Goal: Information Seeking & Learning: Learn about a topic

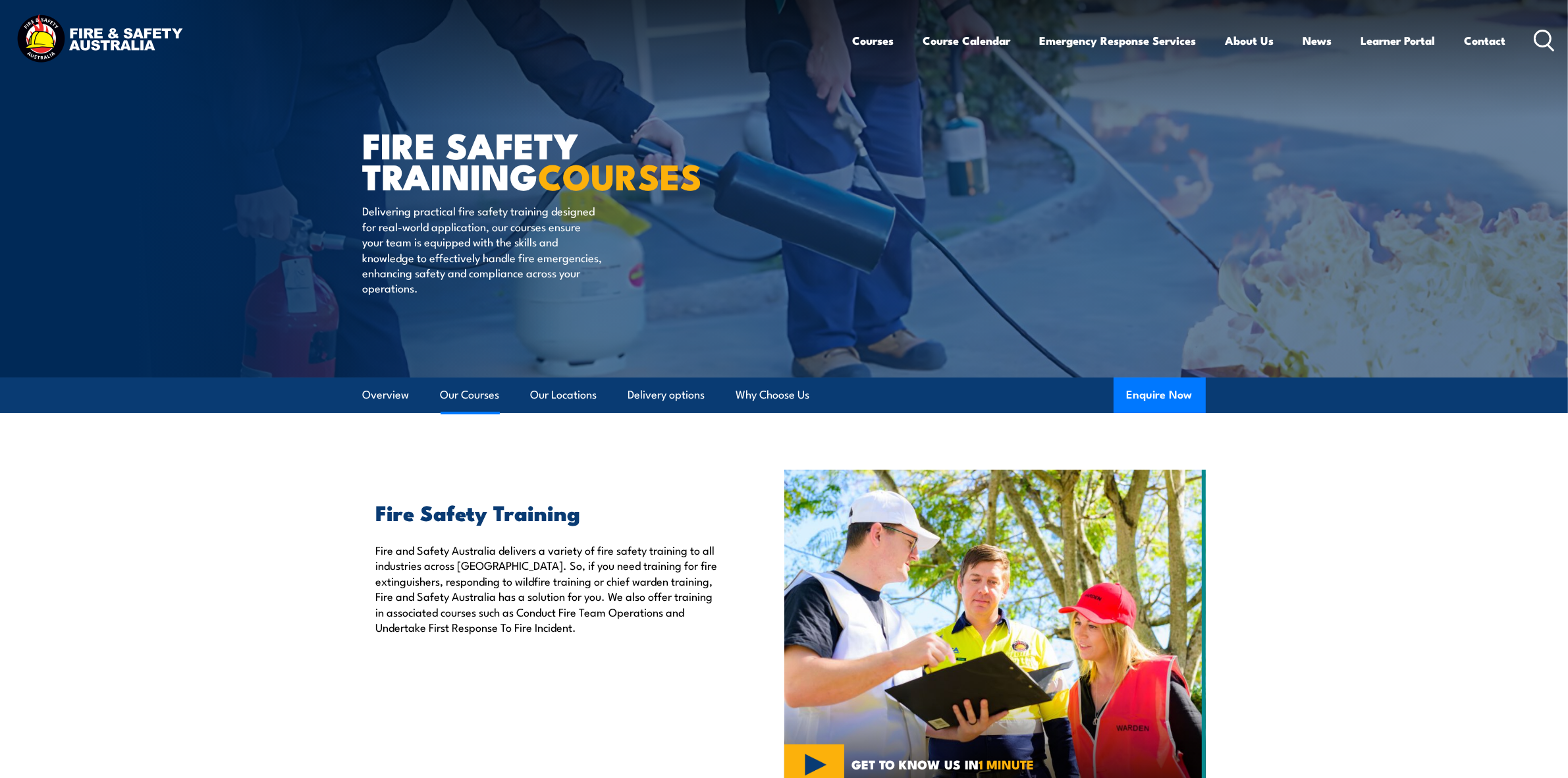
click at [459, 402] on link "Our Courses" at bounding box center [470, 394] width 60 height 35
click at [1532, 25] on div "Courses Course Calendar Emergency Response Services Services Overview Emergency…" at bounding box center [1204, 40] width 702 height 56
click at [1535, 37] on circle at bounding box center [1542, 38] width 16 height 16
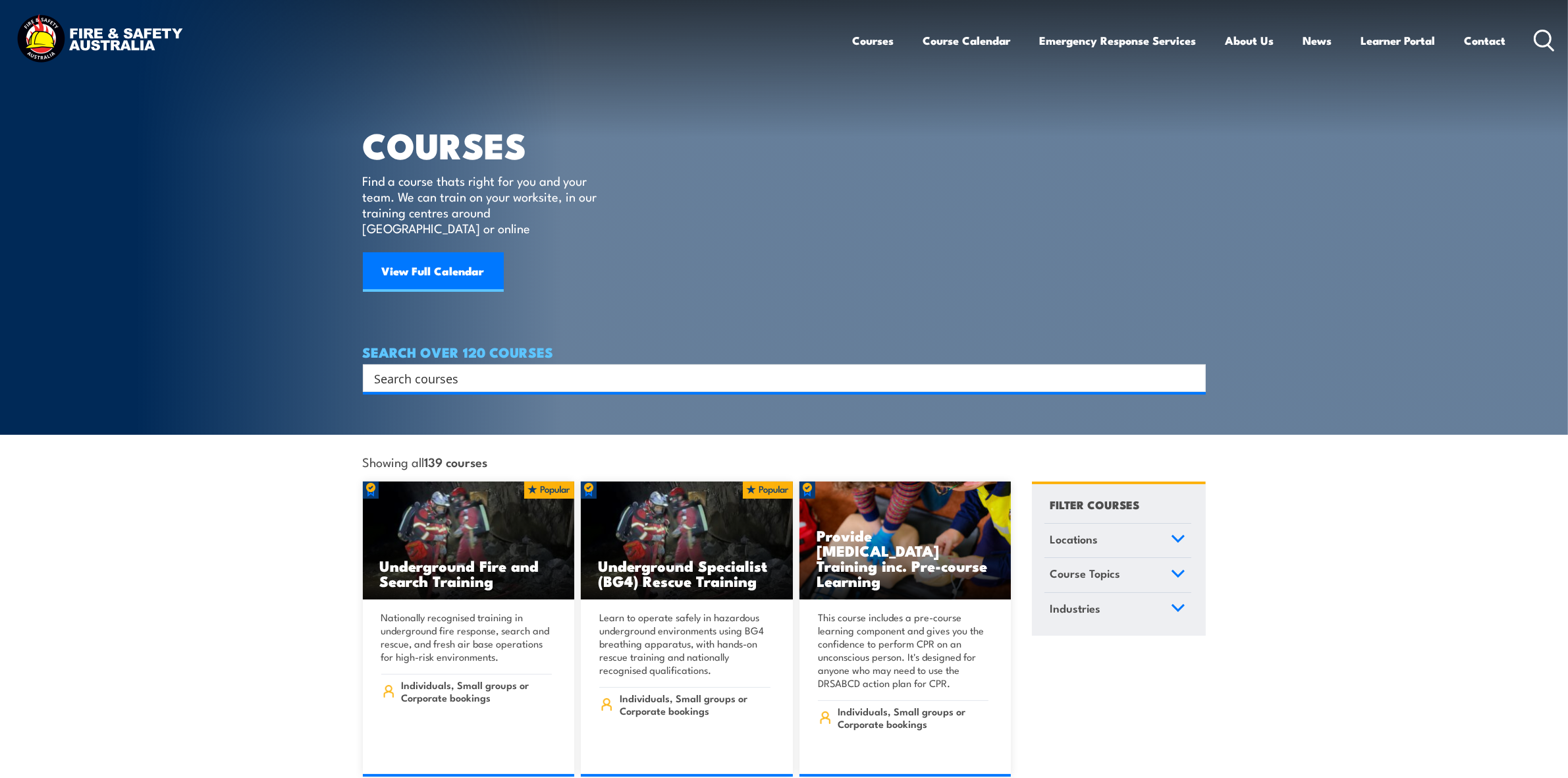
click at [479, 372] on div "Search" at bounding box center [784, 378] width 842 height 27
click at [473, 368] on input "Search input" at bounding box center [775, 378] width 802 height 20
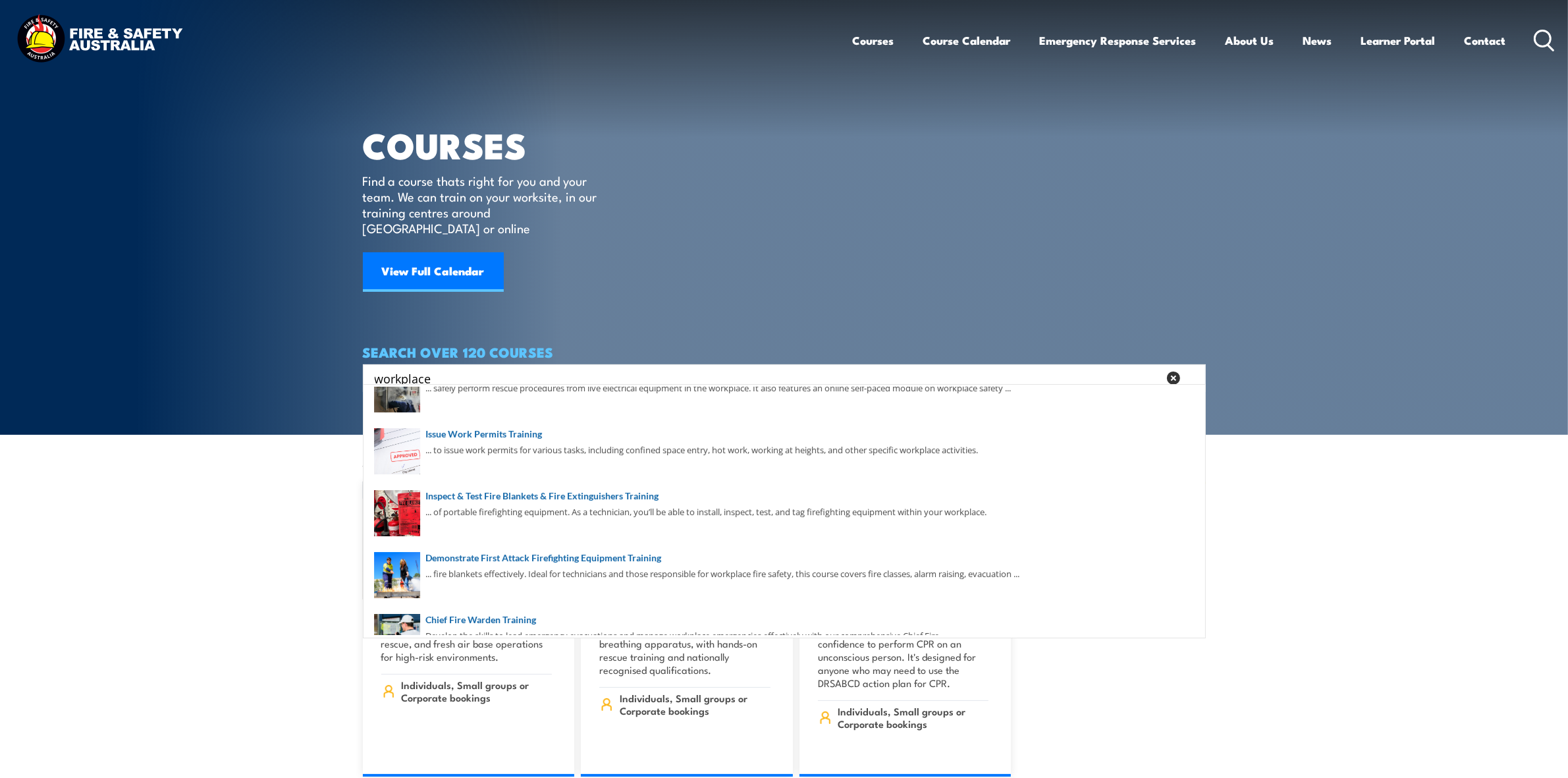
scroll to position [230, 0]
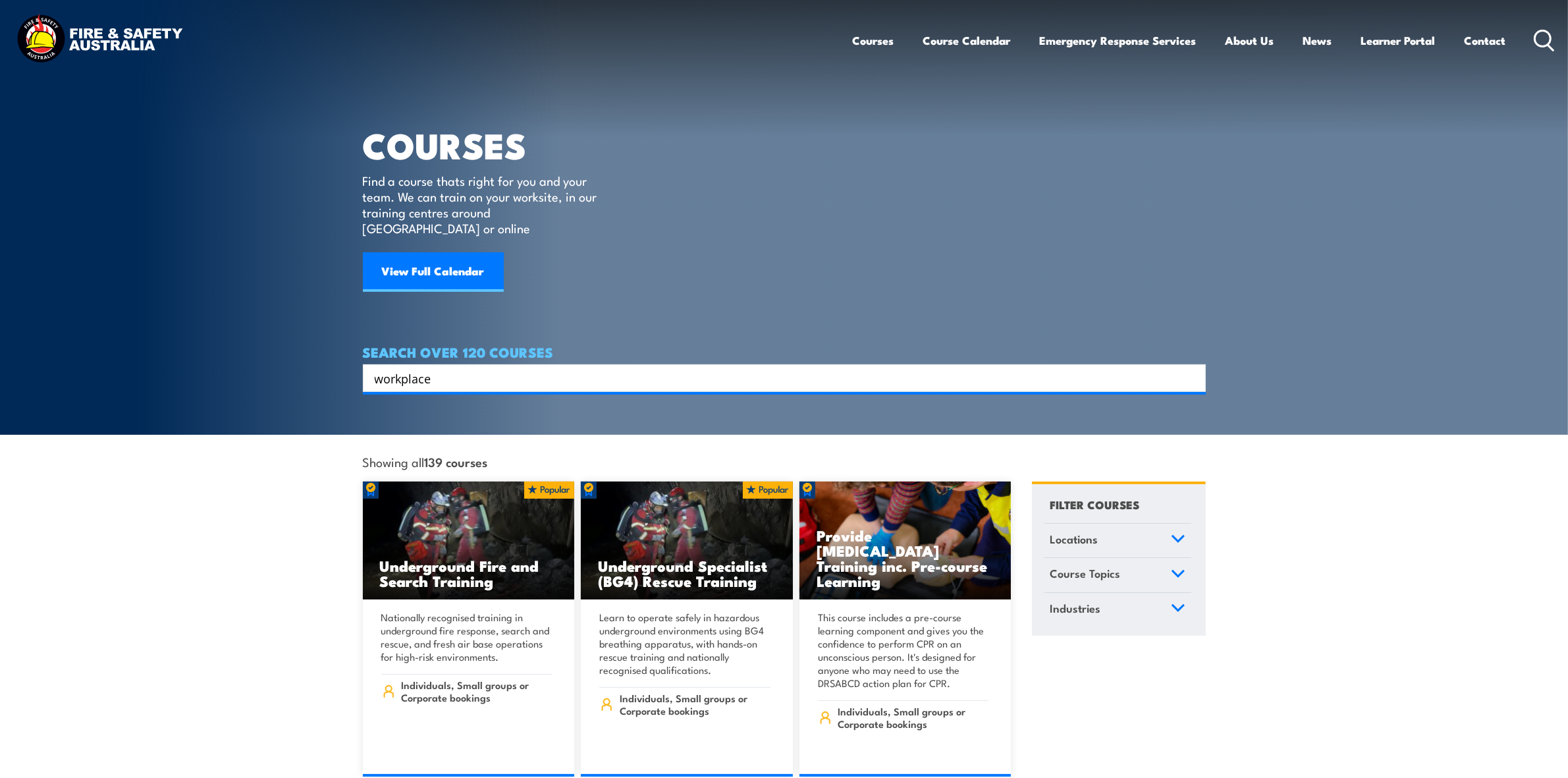
drag, startPoint x: 532, startPoint y: 341, endPoint x: 522, endPoint y: 359, distance: 20.6
click at [531, 346] on div "SEARCH OVER 120 COURSES workplace Search Filter by Locations [GEOGRAPHIC_DATA] …" at bounding box center [784, 368] width 842 height 47
drag, startPoint x: 522, startPoint y: 359, endPoint x: 406, endPoint y: 364, distance: 116.1
click at [419, 368] on input "workplace" at bounding box center [775, 378] width 802 height 20
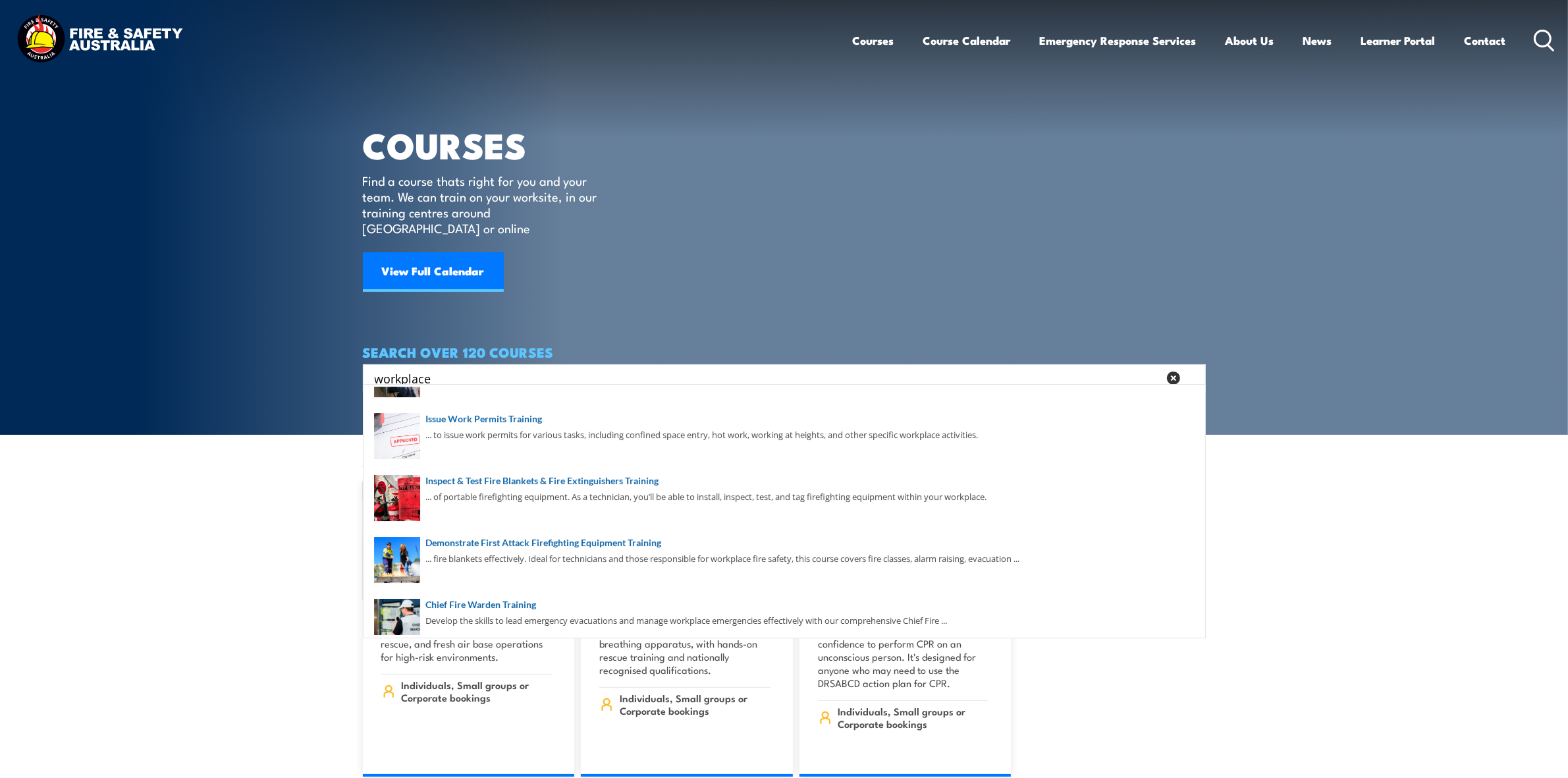
scroll to position [0, 0]
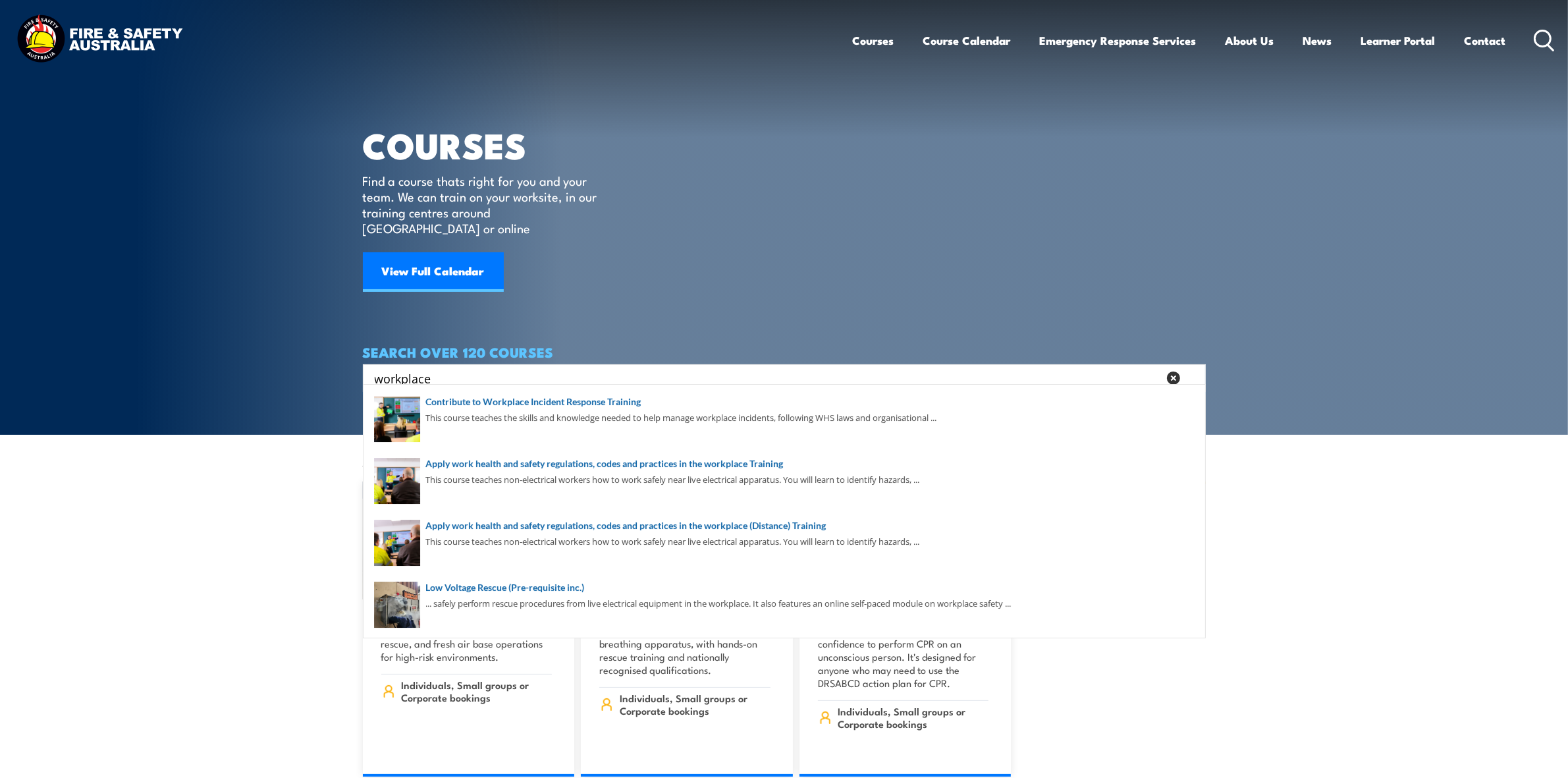
drag, startPoint x: 406, startPoint y: 364, endPoint x: 163, endPoint y: 328, distance: 245.7
click at [163, 328] on section "COURSES Find a course thats right for you and your team. We can train on your w…" at bounding box center [784, 217] width 1568 height 435
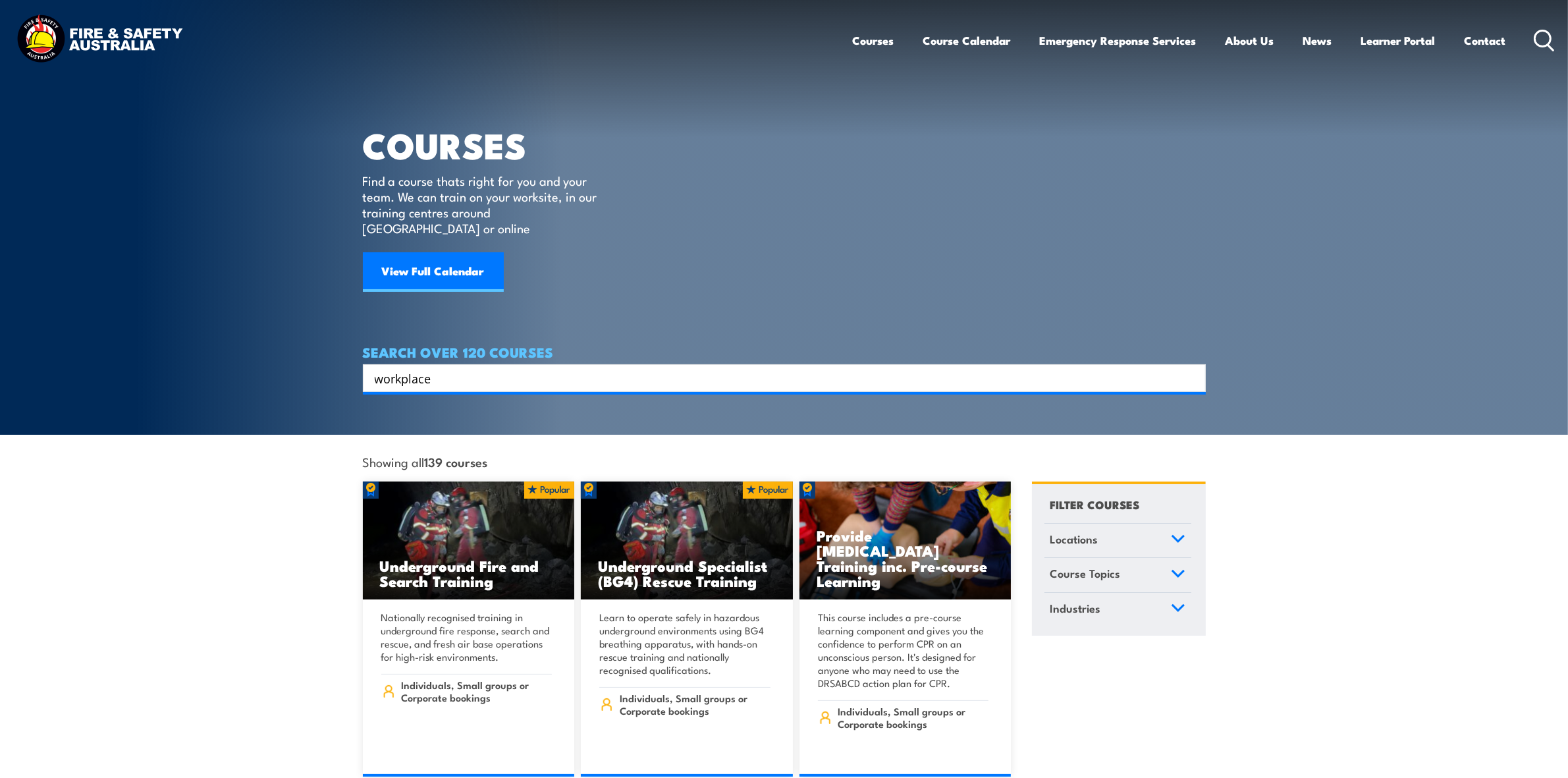
drag, startPoint x: 495, startPoint y: 369, endPoint x: 116, endPoint y: 339, distance: 380.2
click at [116, 339] on section "COURSES Find a course thats right for you and your team. We can train on your w…" at bounding box center [784, 217] width 1568 height 435
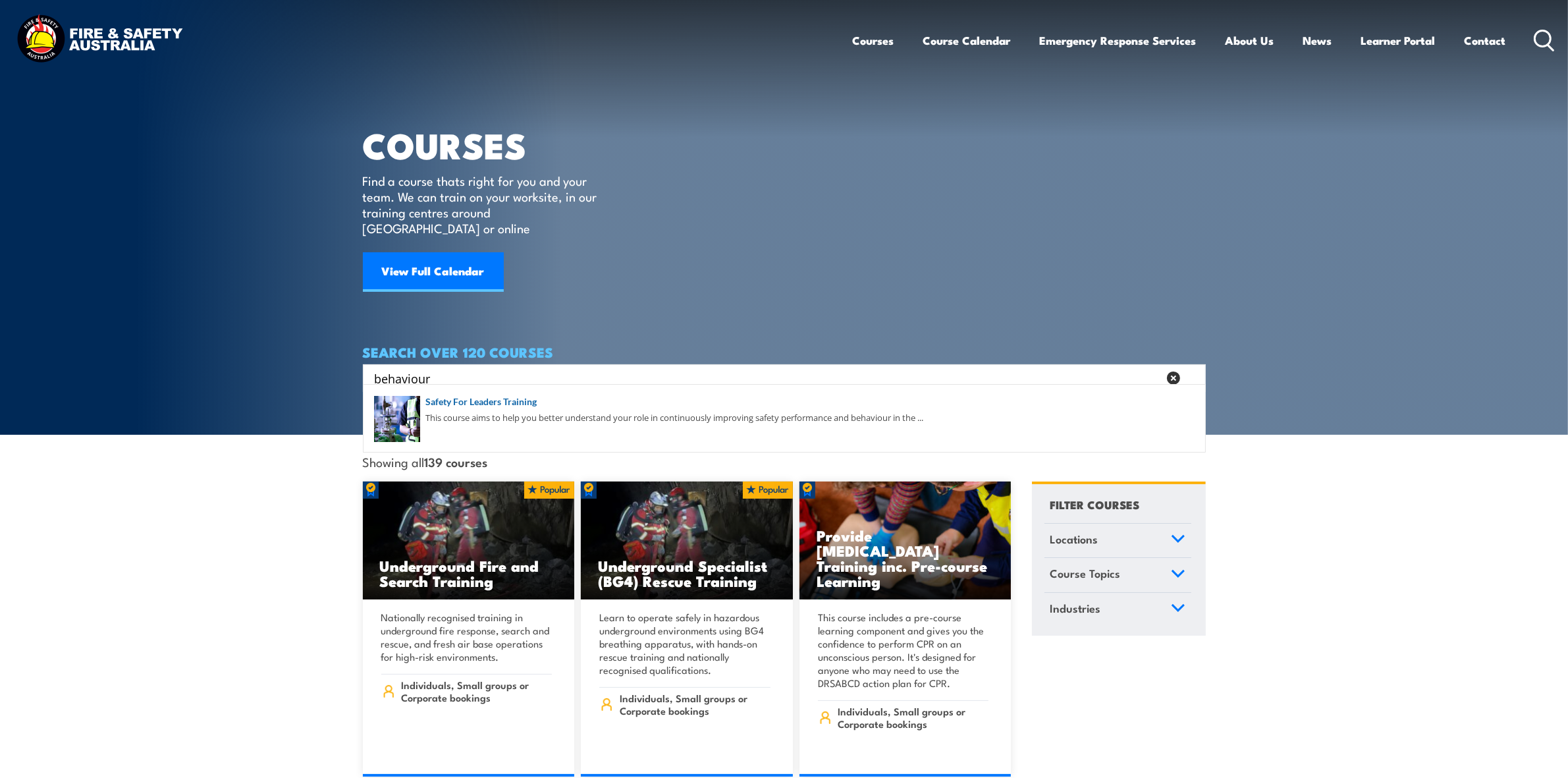
type input "behaviour"
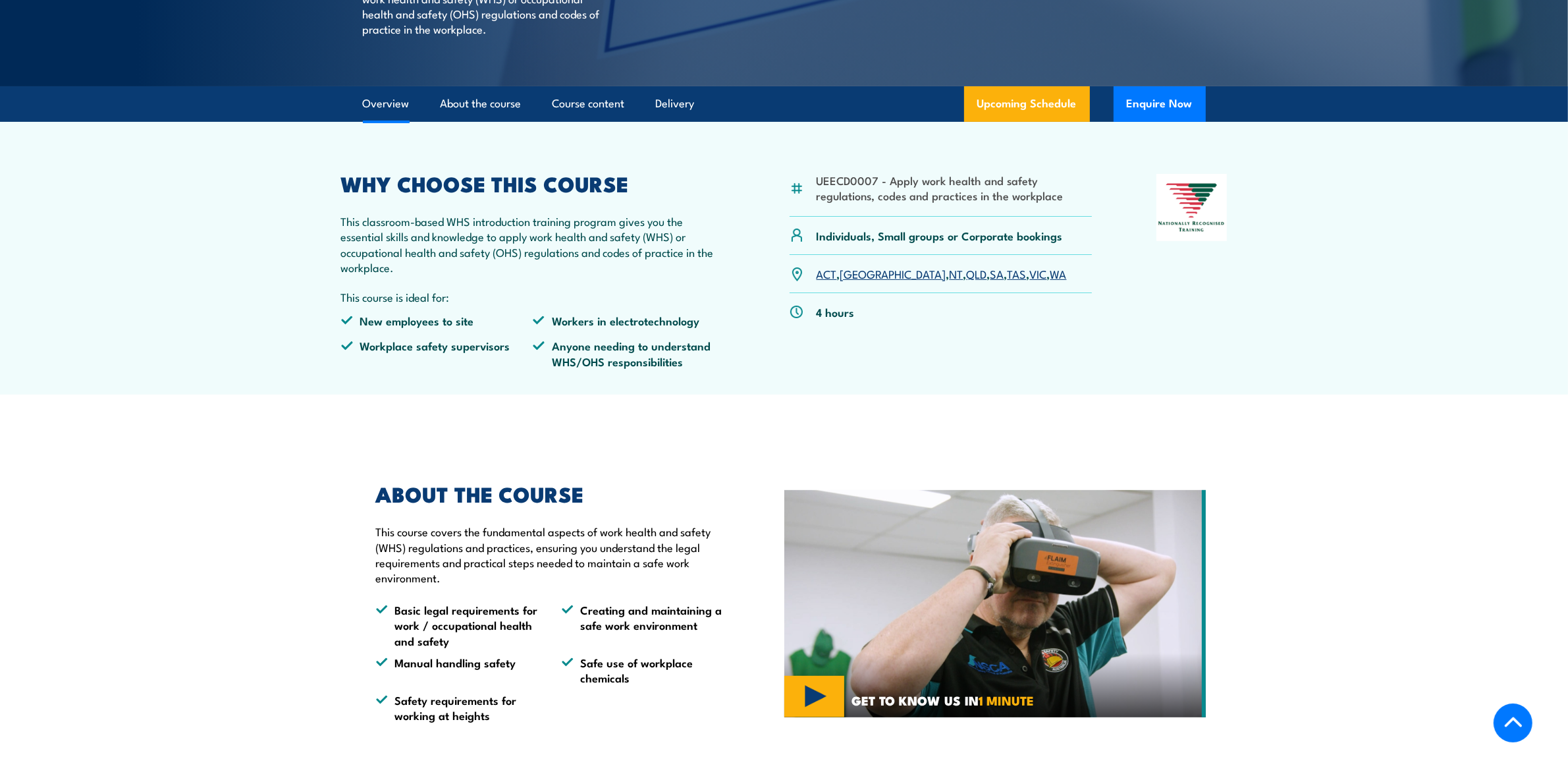
scroll to position [577, 0]
